Goal: Information Seeking & Learning: Learn about a topic

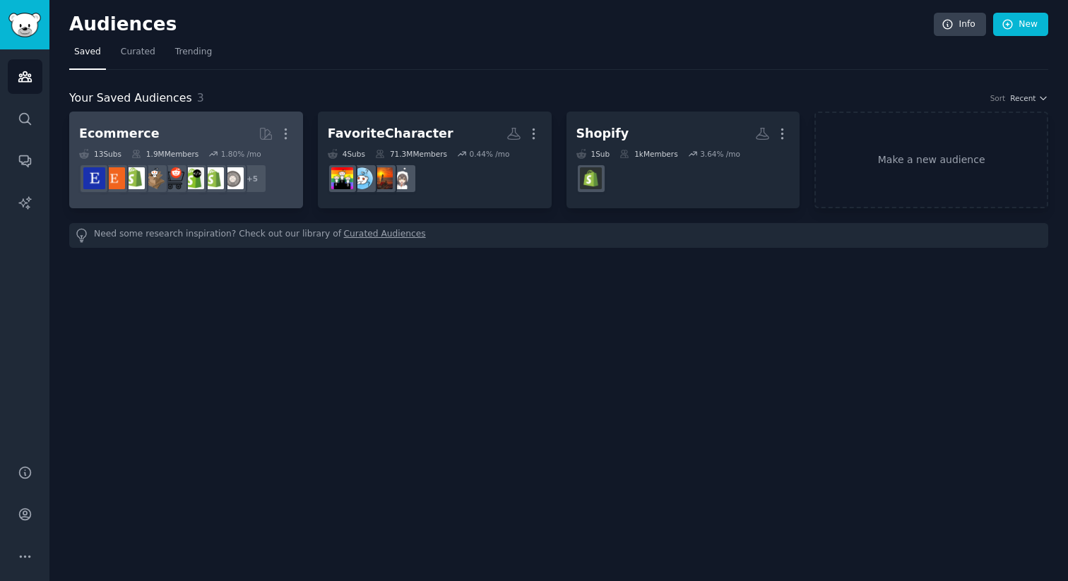
click at [285, 176] on dd "+ 5" at bounding box center [186, 179] width 214 height 40
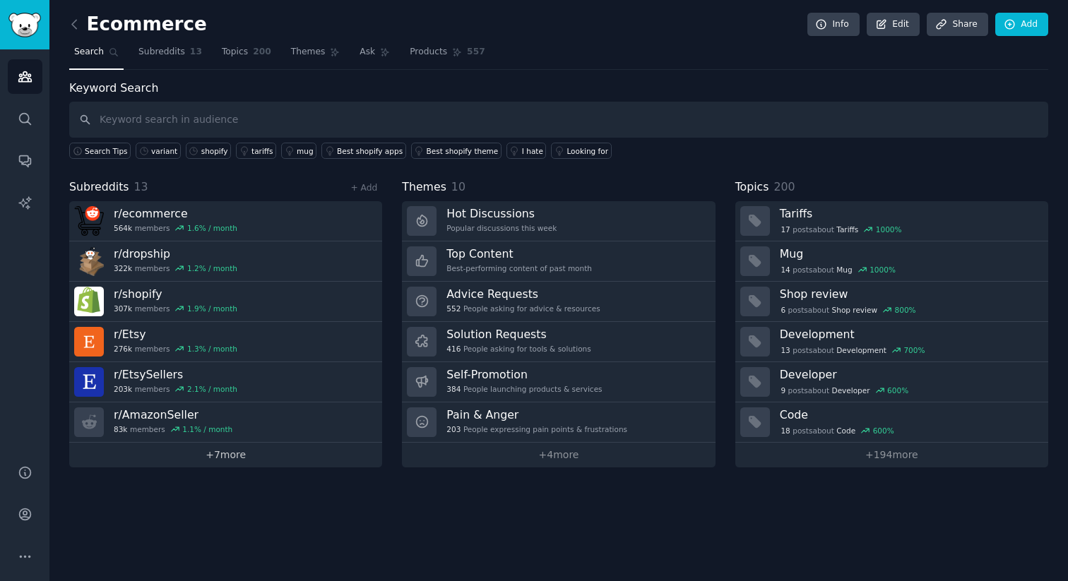
click at [344, 452] on link "+ 7 more" at bounding box center [225, 455] width 313 height 25
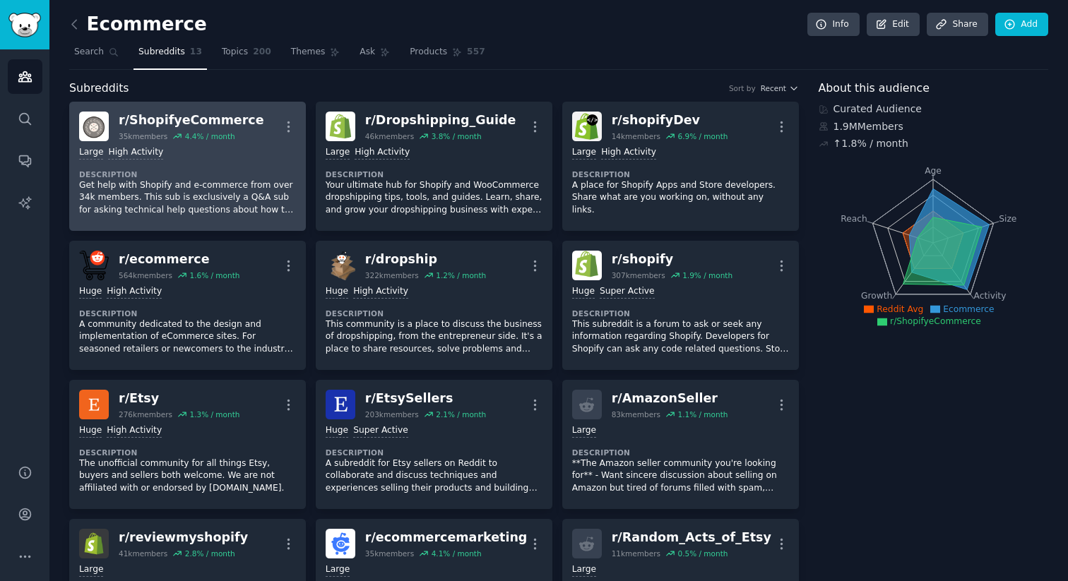
click at [267, 163] on div "Large High Activity Description Get help with Shopify and e-commerce from over …" at bounding box center [187, 181] width 217 height 80
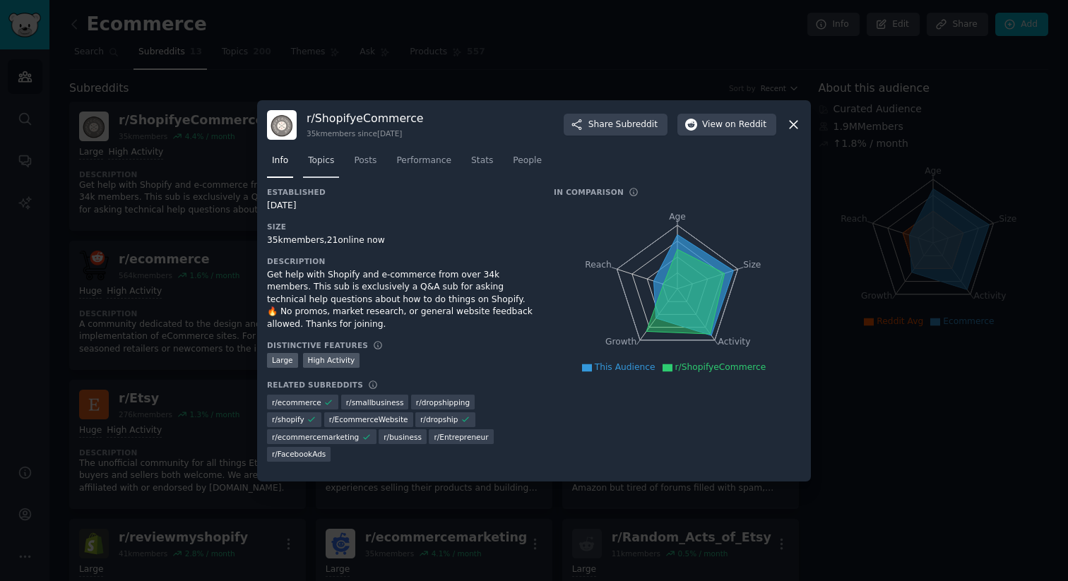
click at [328, 162] on span "Topics" at bounding box center [321, 161] width 26 height 13
